Goal: Information Seeking & Learning: Learn about a topic

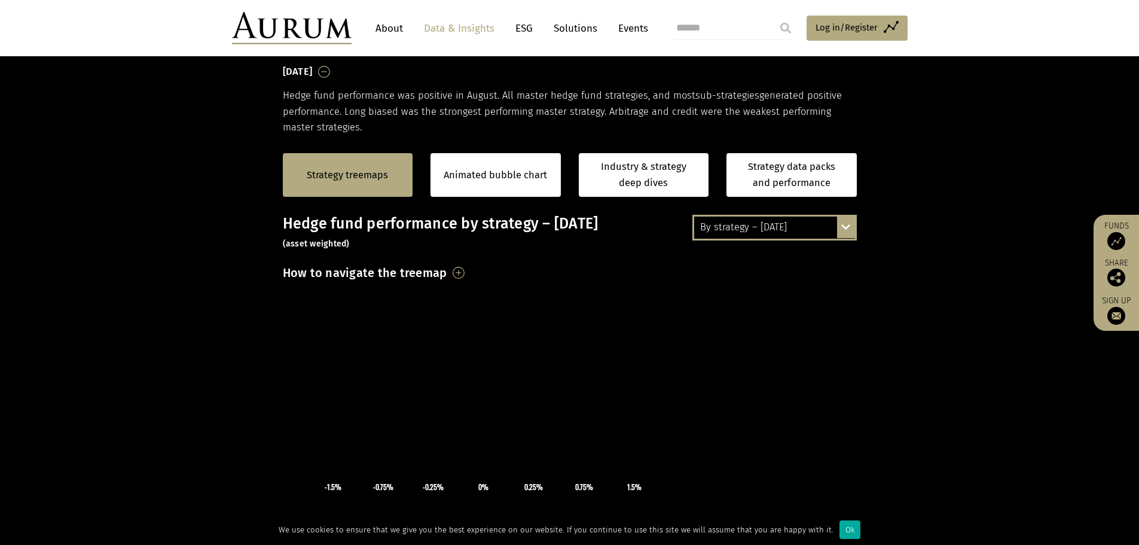
scroll to position [179, 0]
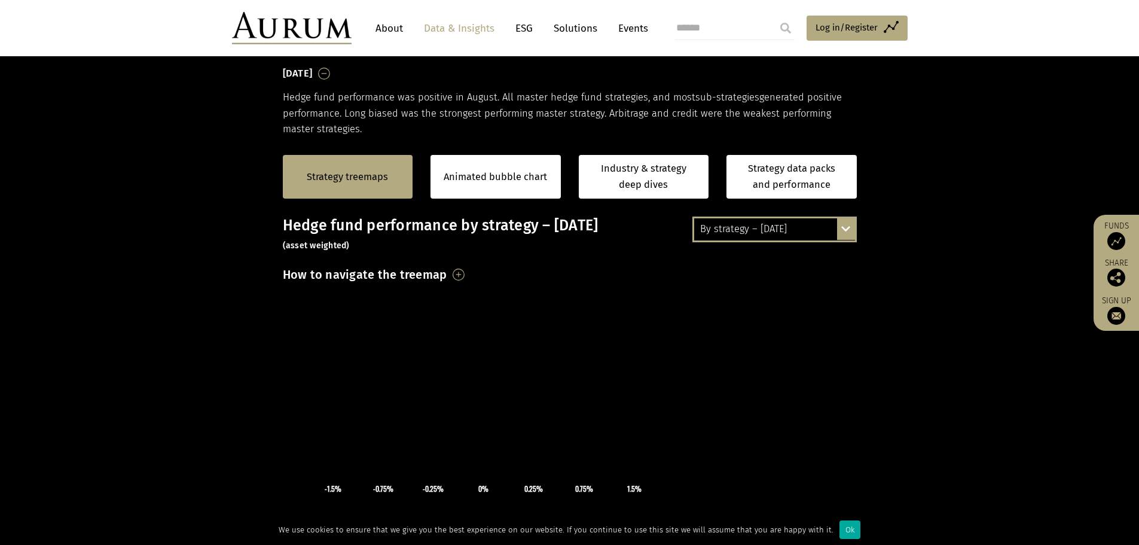
click at [447, 273] on h3 "How to navigate the treemap" at bounding box center [365, 274] width 164 height 20
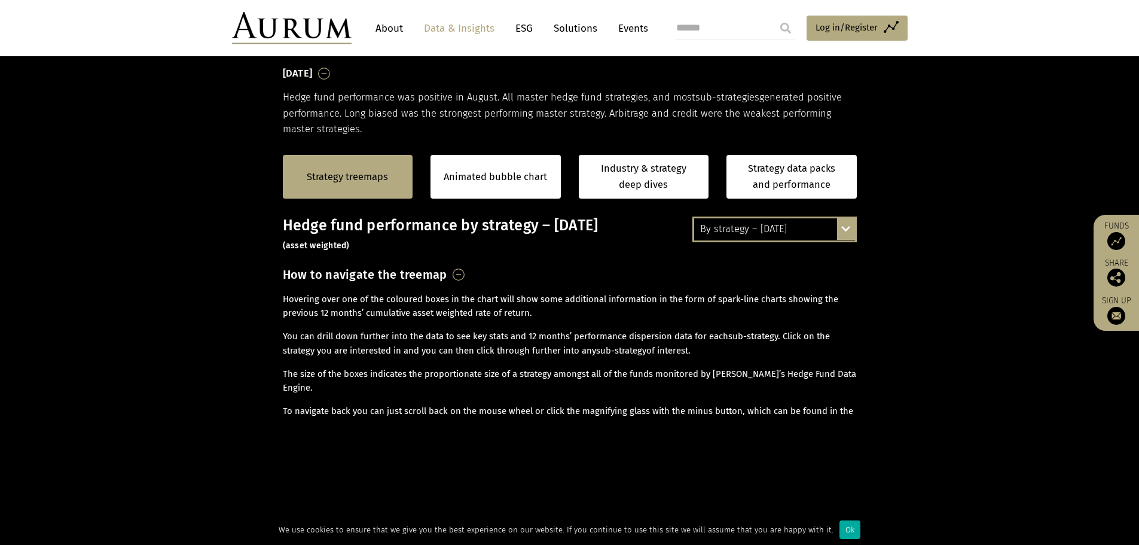
click at [447, 273] on h3 "How to navigate the treemap" at bounding box center [365, 274] width 164 height 20
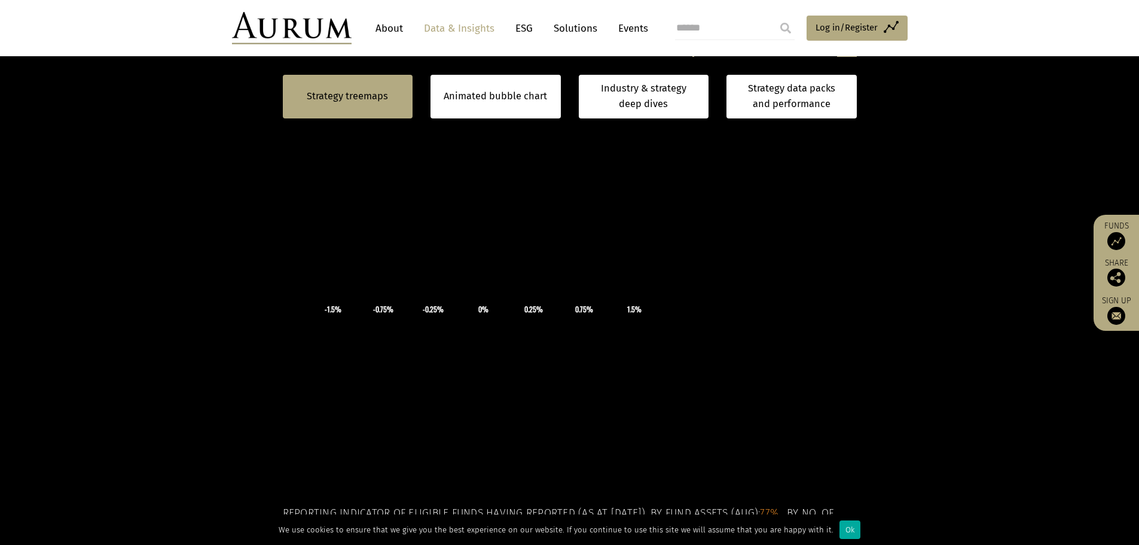
click at [437, 303] on td "-0.25%" at bounding box center [433, 309] width 50 height 13
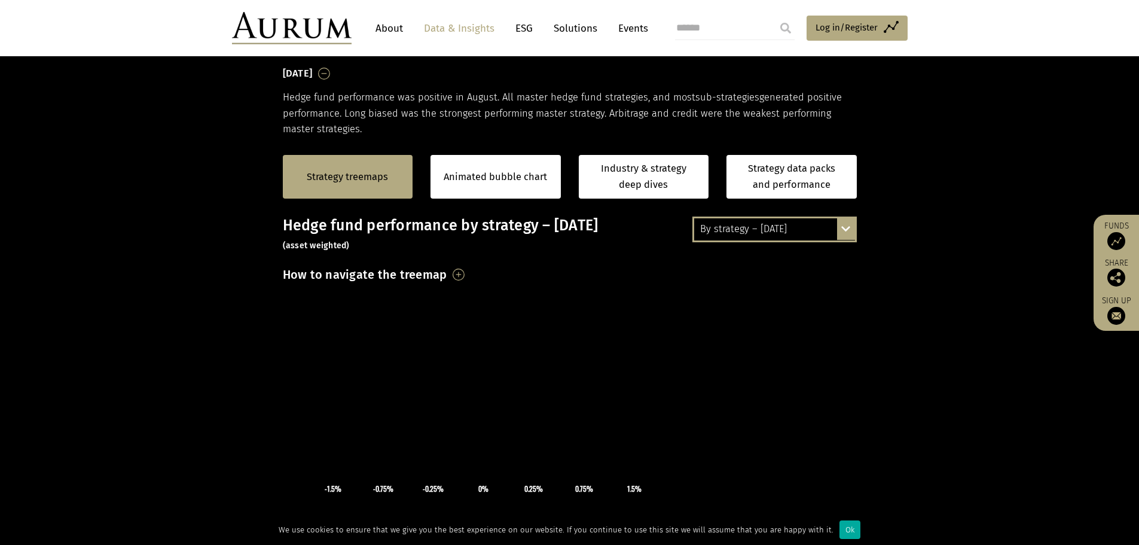
click at [738, 231] on div "By strategy – [DATE]" at bounding box center [774, 229] width 161 height 22
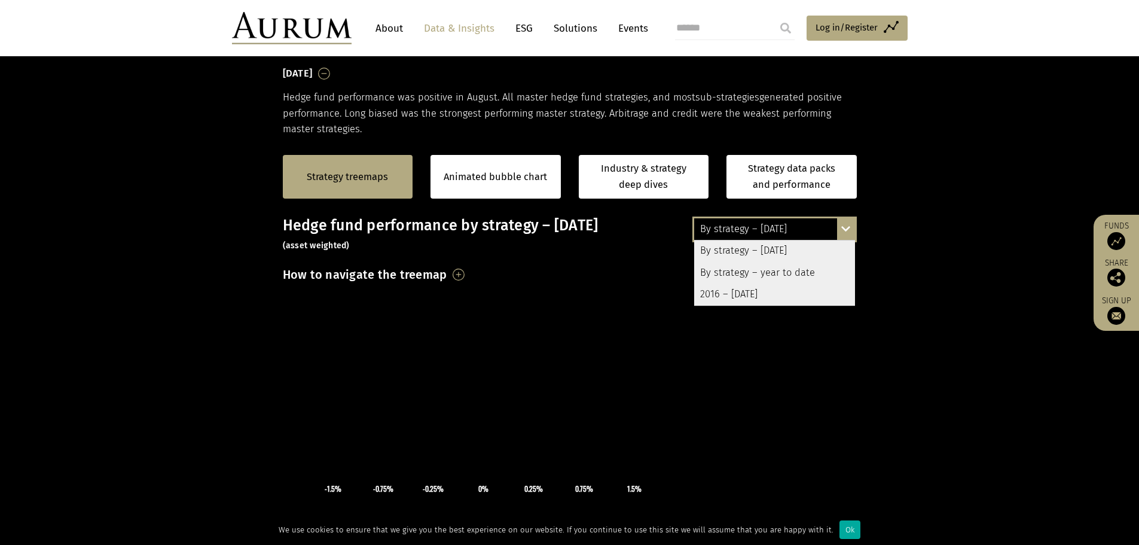
click at [752, 267] on div "By strategy – year to date" at bounding box center [774, 273] width 161 height 22
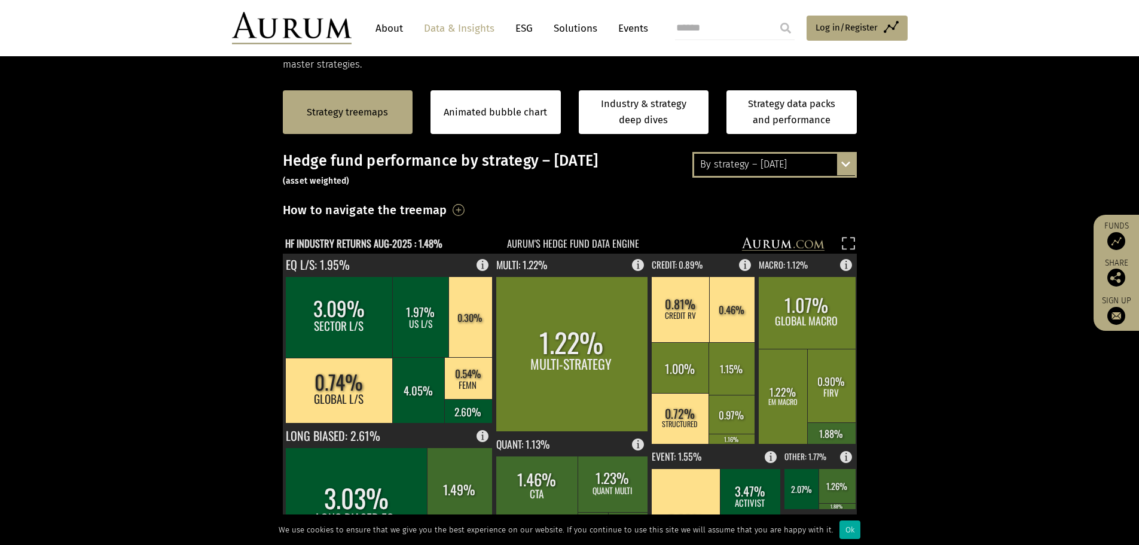
scroll to position [239, 0]
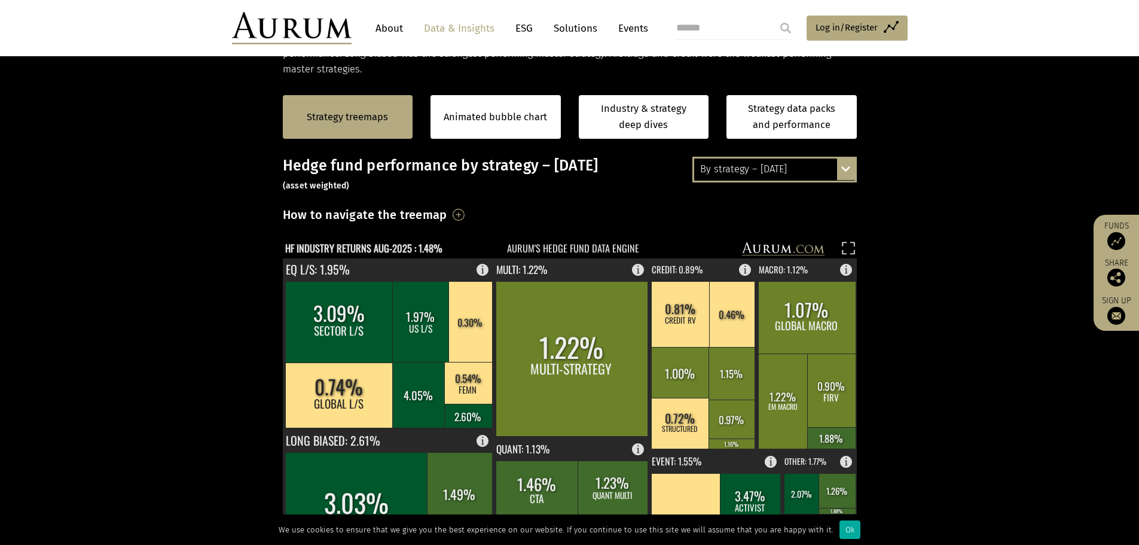
click at [763, 166] on div "By strategy – [DATE]" at bounding box center [774, 169] width 161 height 22
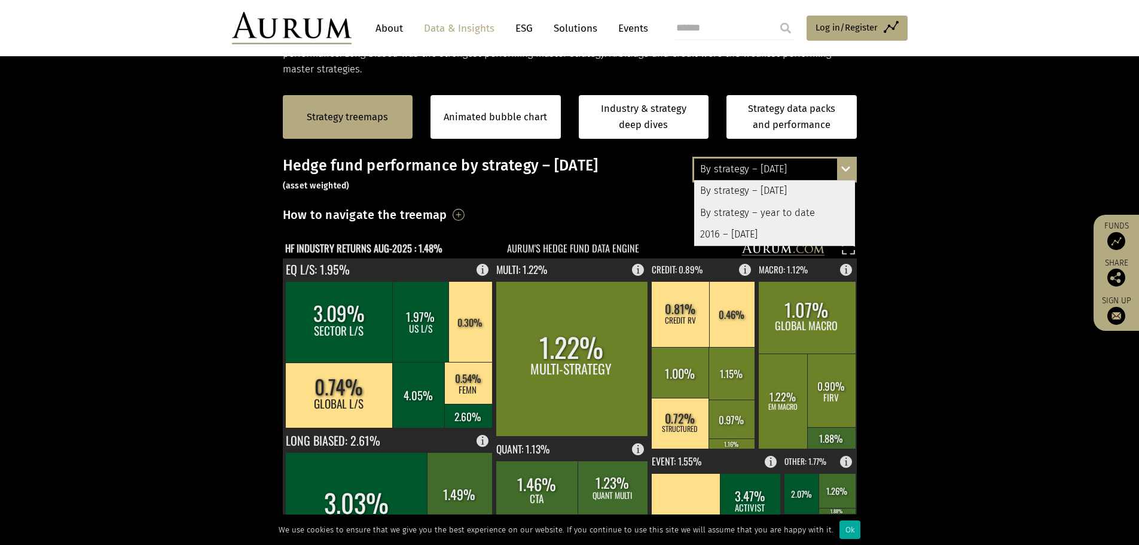
click at [772, 218] on div "By strategy – year to date" at bounding box center [774, 213] width 161 height 22
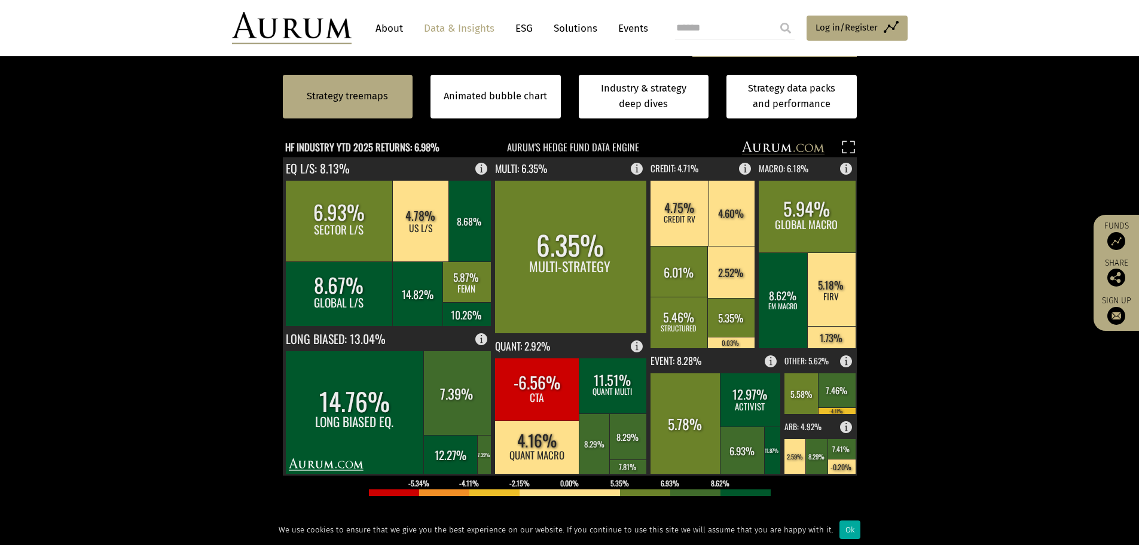
scroll to position [359, 0]
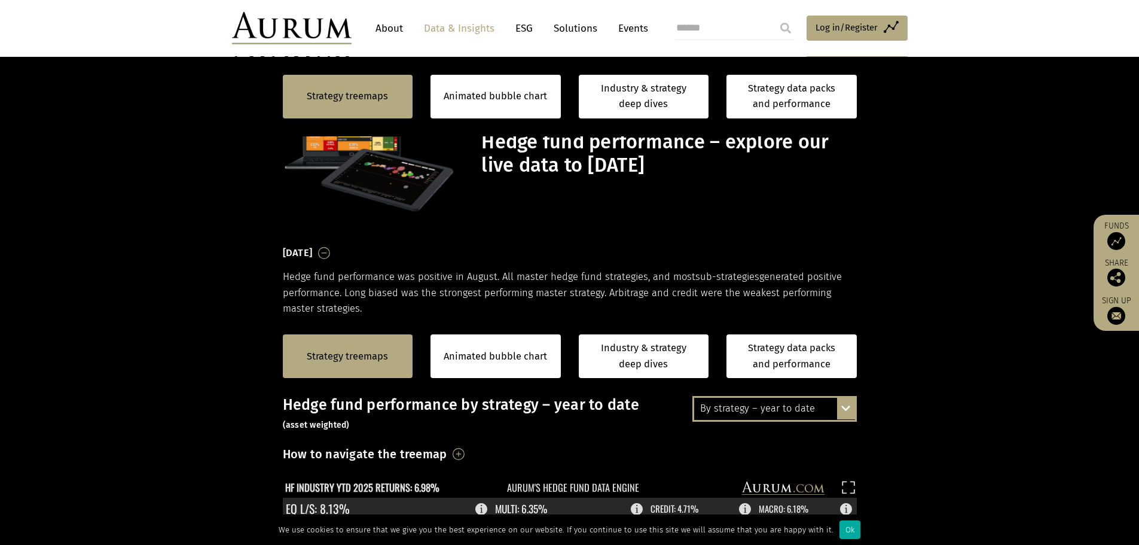
scroll to position [359, 0]
